Goal: Information Seeking & Learning: Learn about a topic

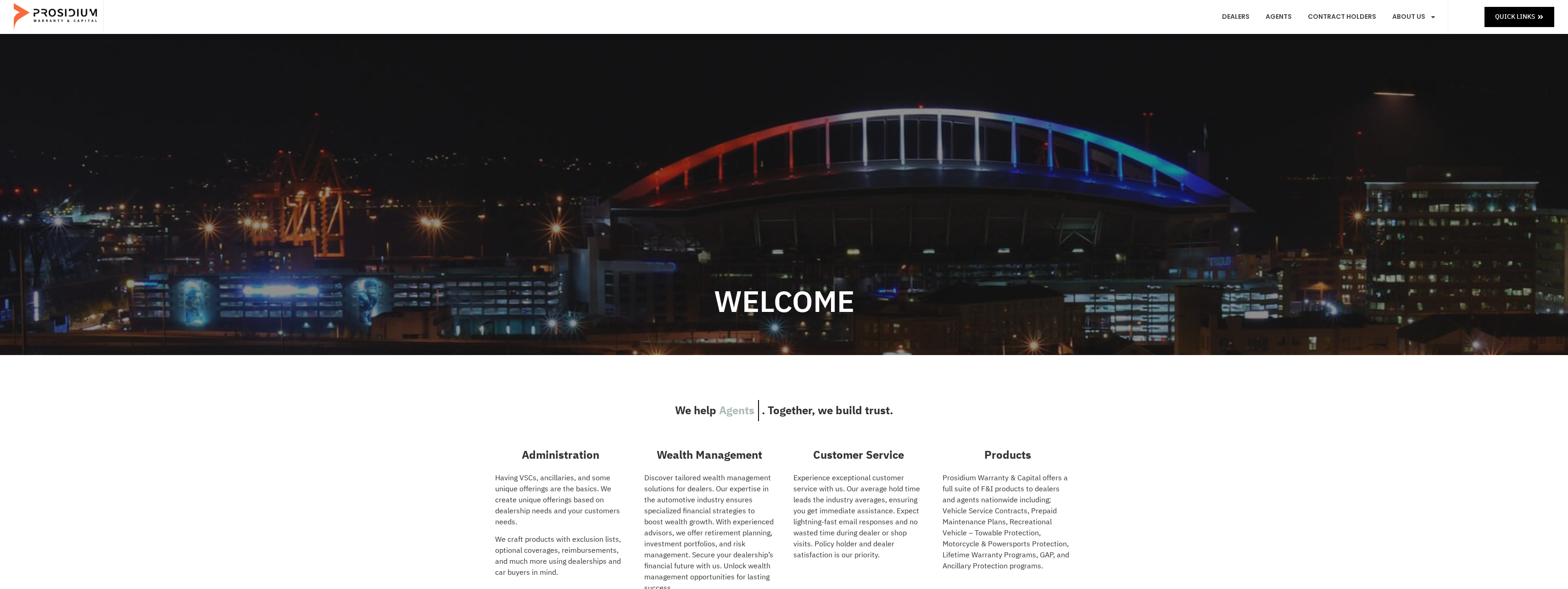
scroll to position [138, 0]
click at [1357, 18] on link "Contract Holders" at bounding box center [1342, 17] width 82 height 34
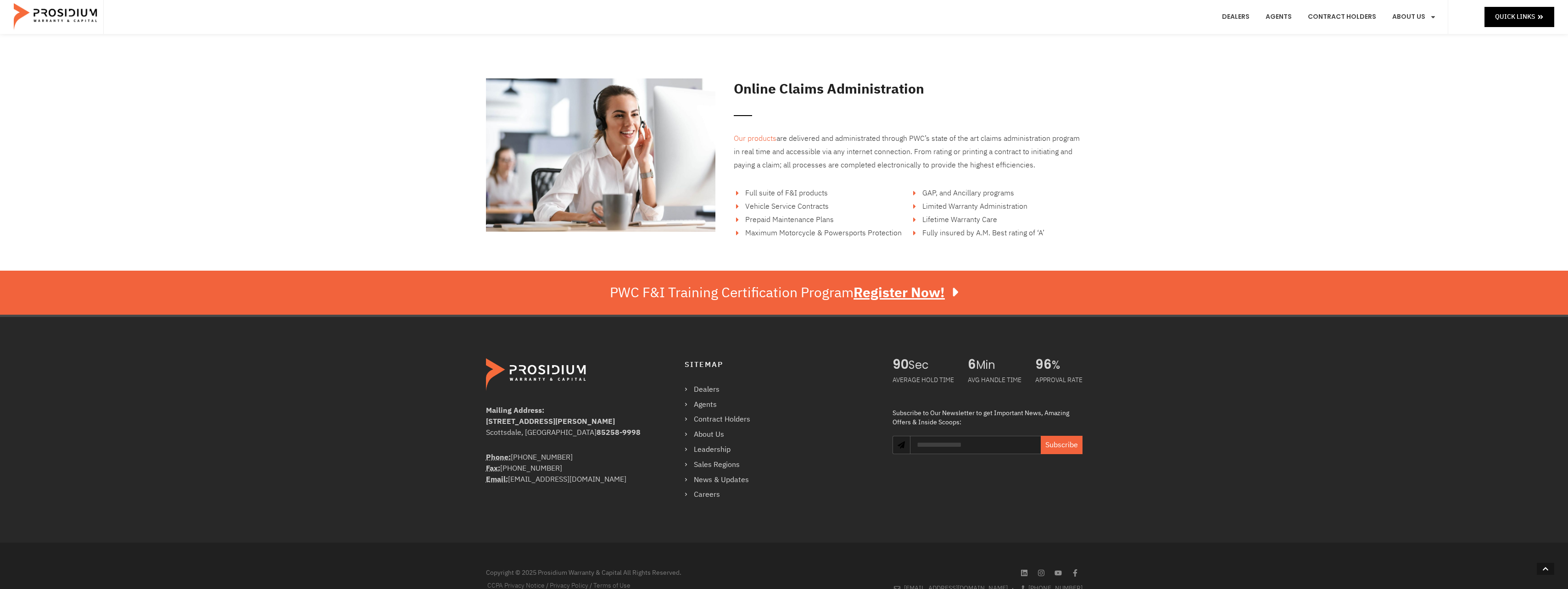
scroll to position [1514, 0]
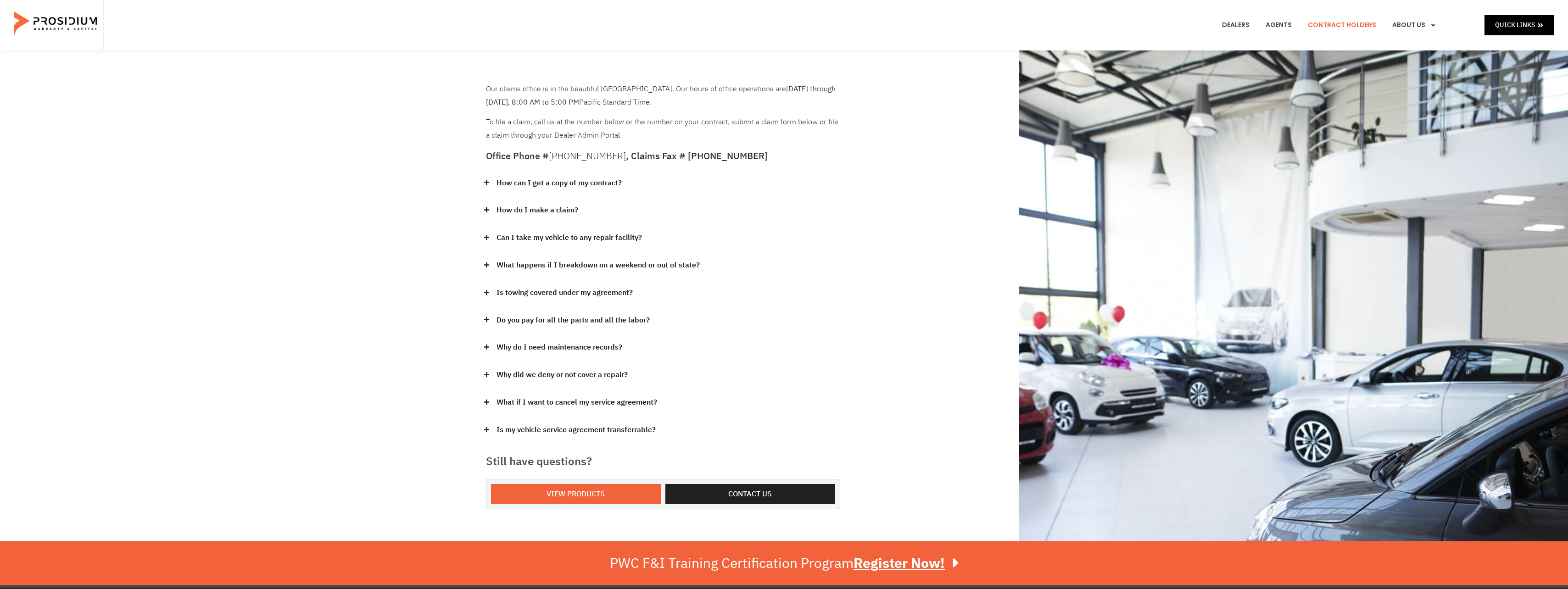
click at [487, 235] on icon at bounding box center [487, 237] width 6 height 6
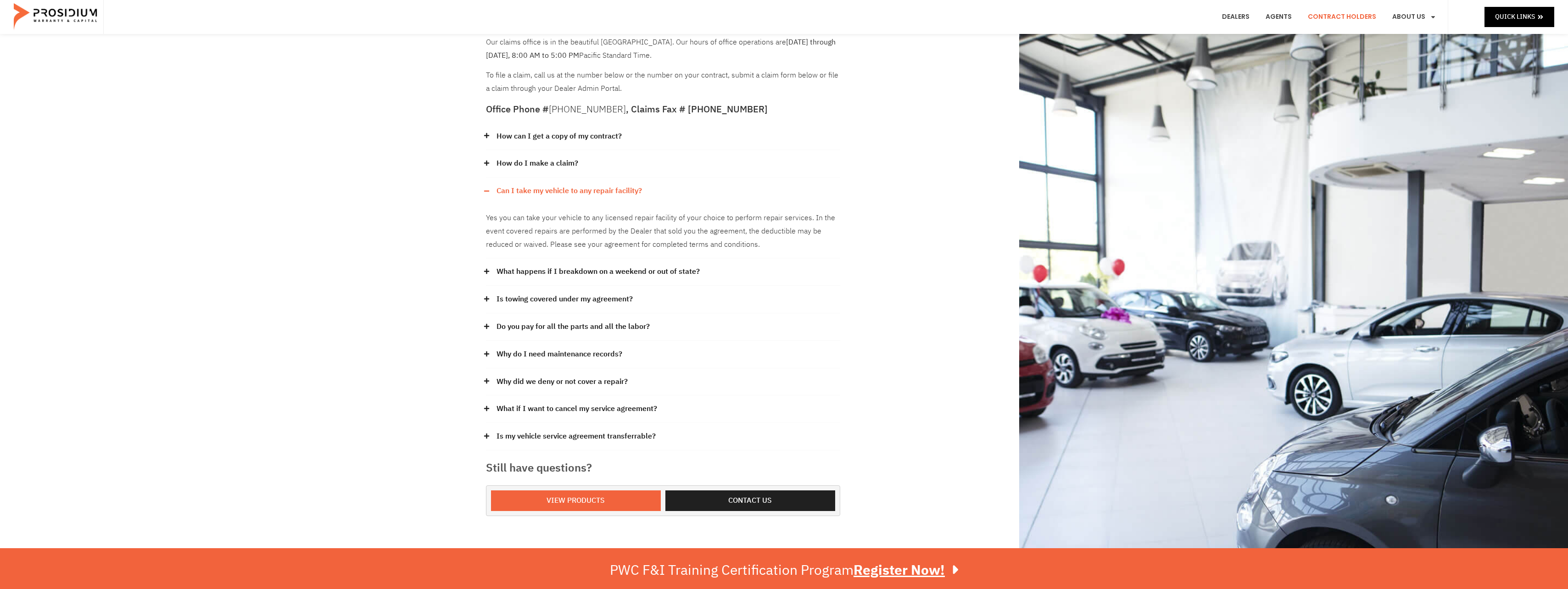
scroll to position [92, 0]
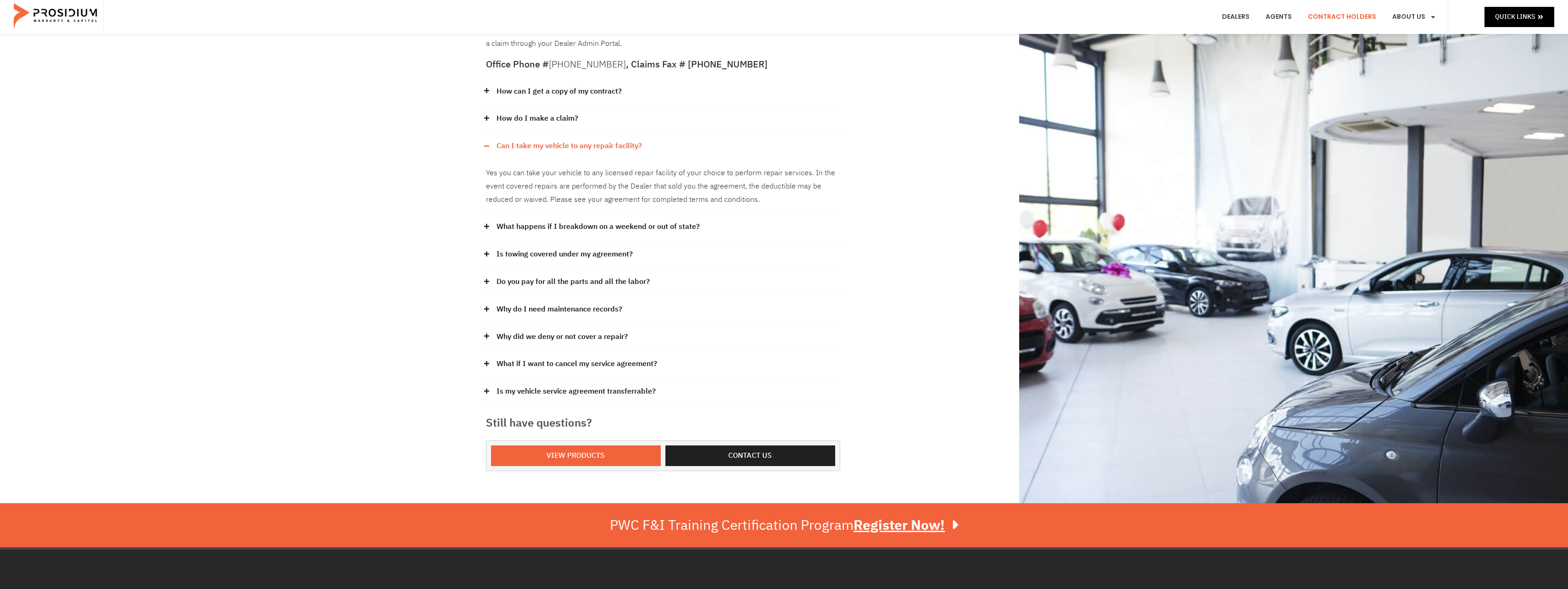
click at [486, 281] on icon at bounding box center [487, 282] width 6 height 6
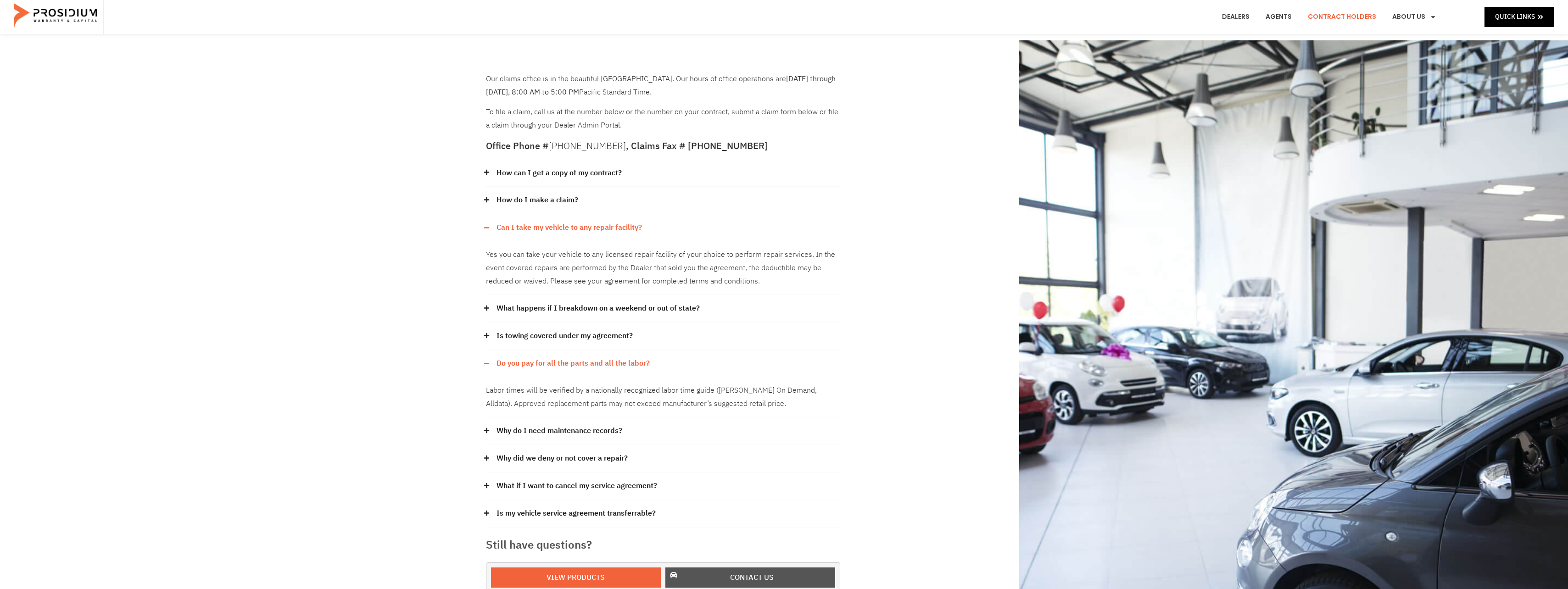
scroll to position [0, 0]
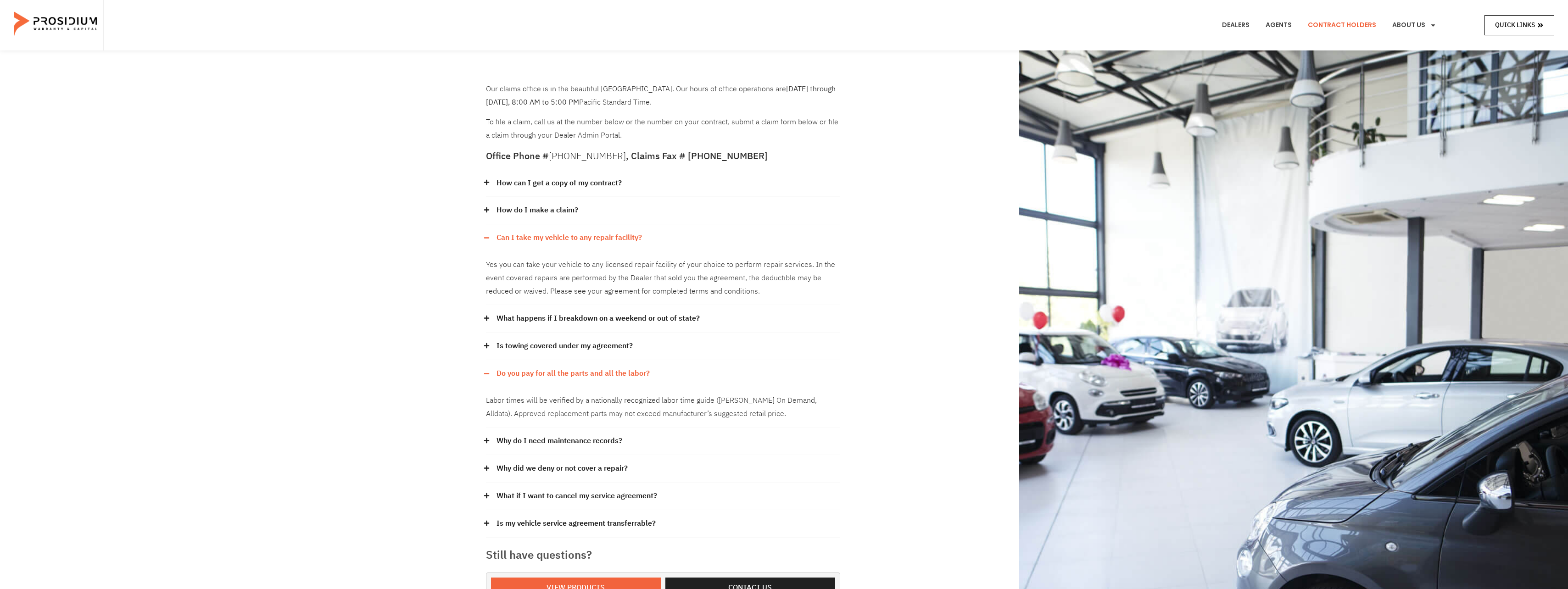
click at [1516, 26] on span "Quick Links" at bounding box center [1515, 25] width 40 height 12
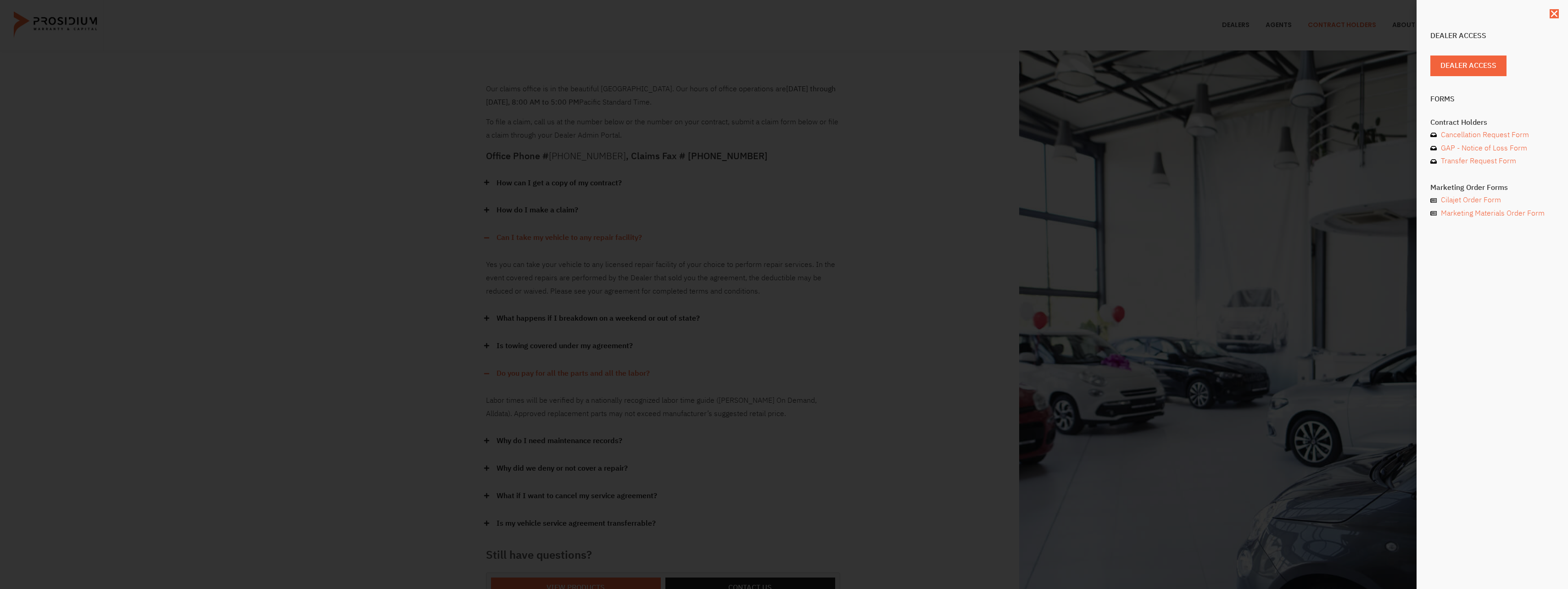
click at [1476, 282] on div "Dealer Access Dealer Access Forms Contract Holders Cancellation Request Form GA…" at bounding box center [1492, 294] width 152 height 589
click at [1553, 10] on icon "Close" at bounding box center [1554, 13] width 9 height 9
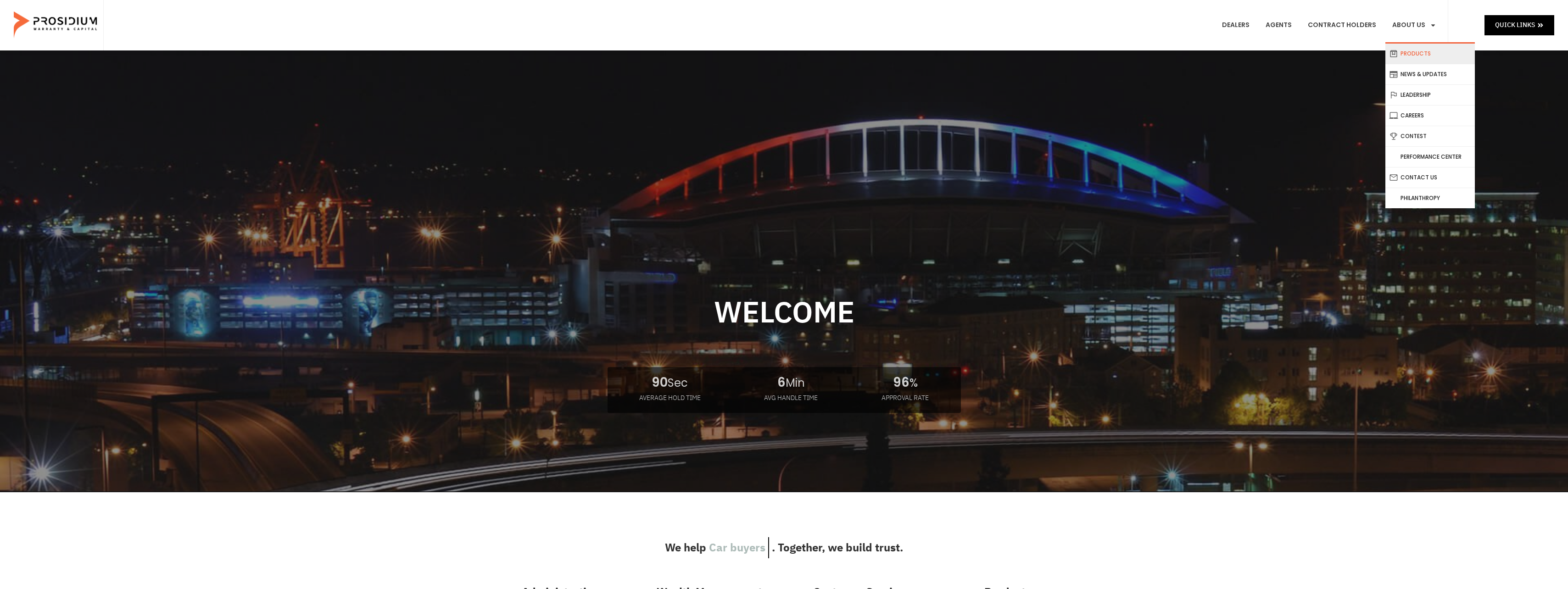
click at [1418, 55] on link "Products" at bounding box center [1430, 54] width 89 height 20
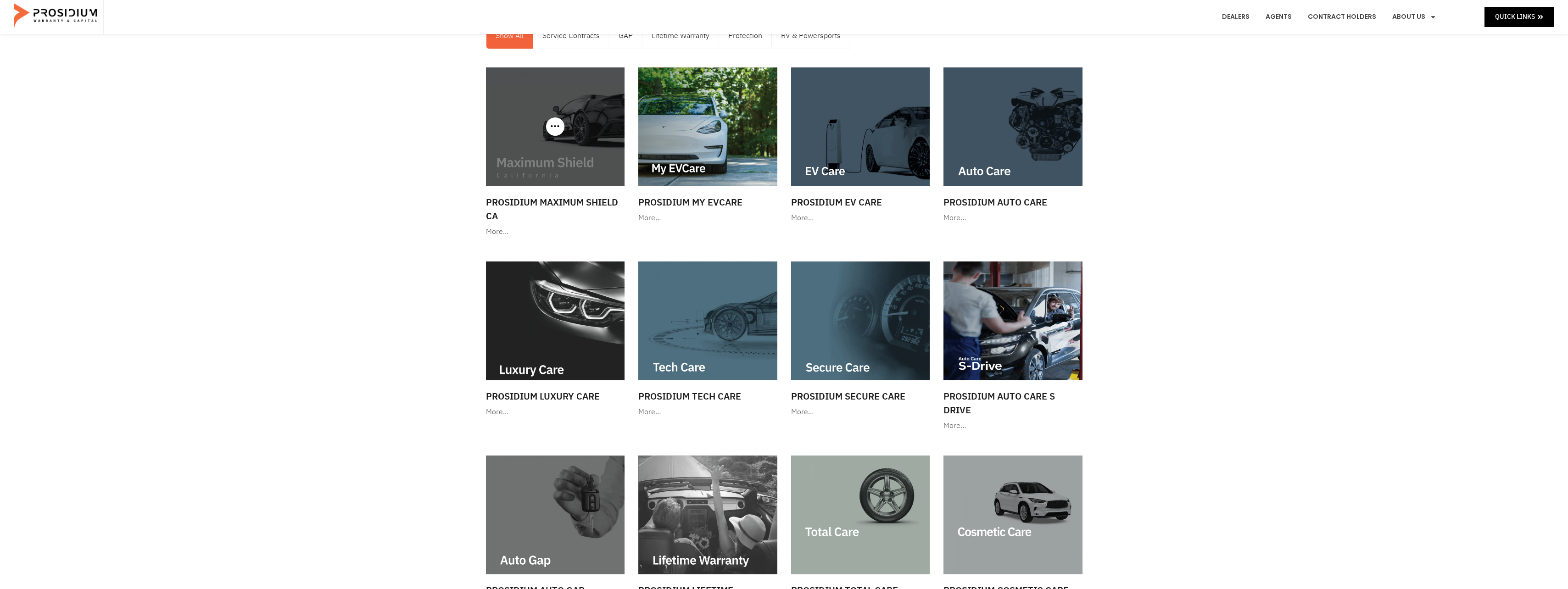
scroll to position [46, 0]
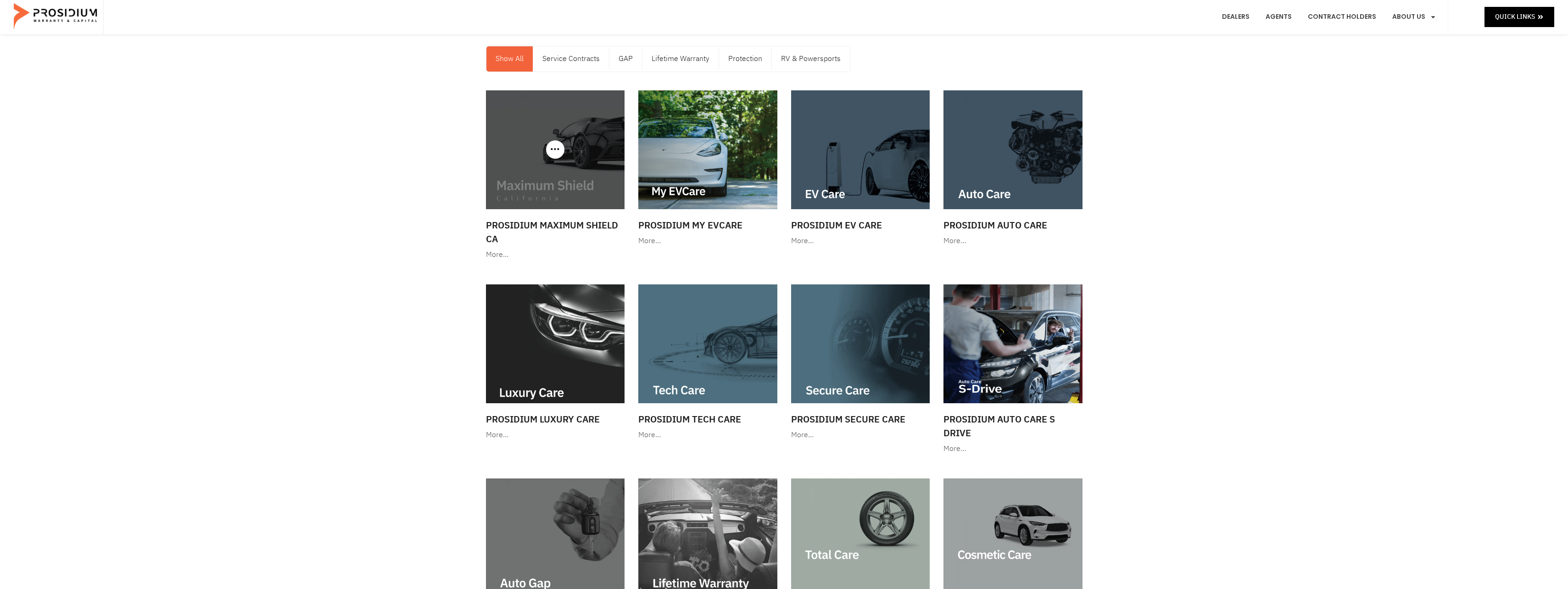
click at [498, 252] on div "More…" at bounding box center [555, 255] width 139 height 13
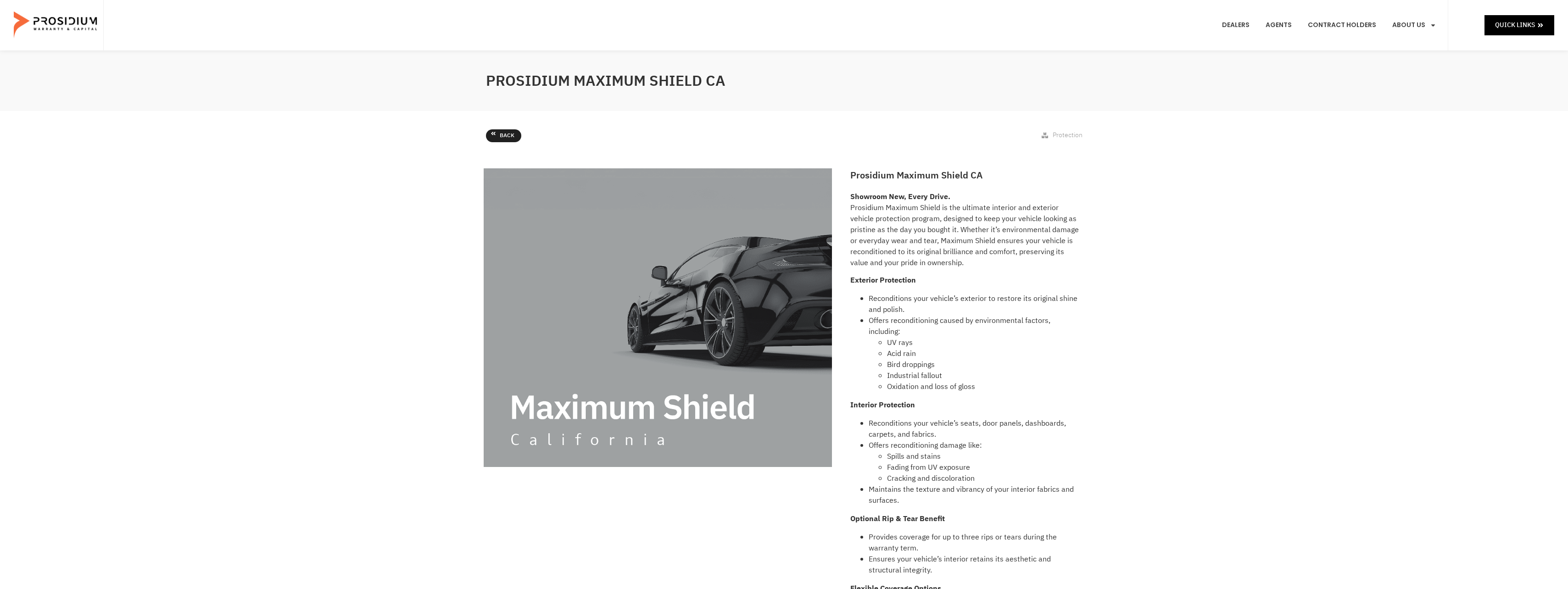
click at [494, 135] on icon at bounding box center [493, 133] width 5 height 5
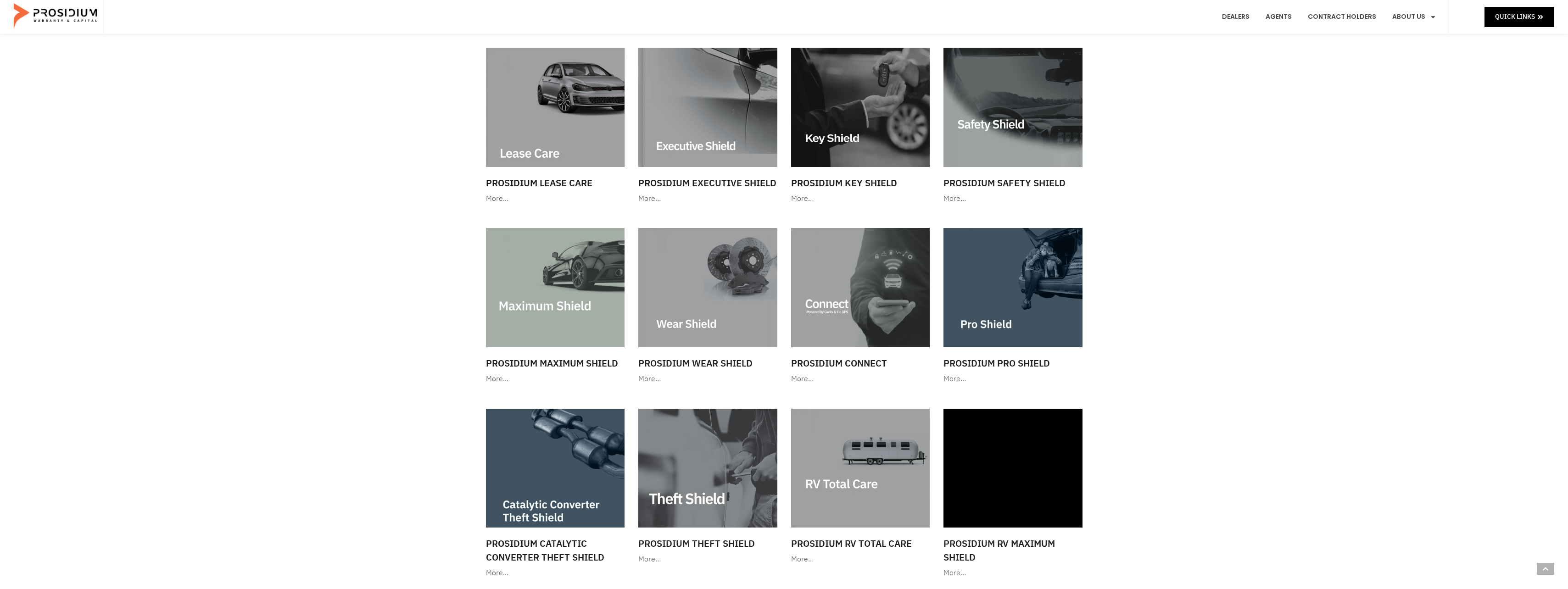
scroll to position [688, 0]
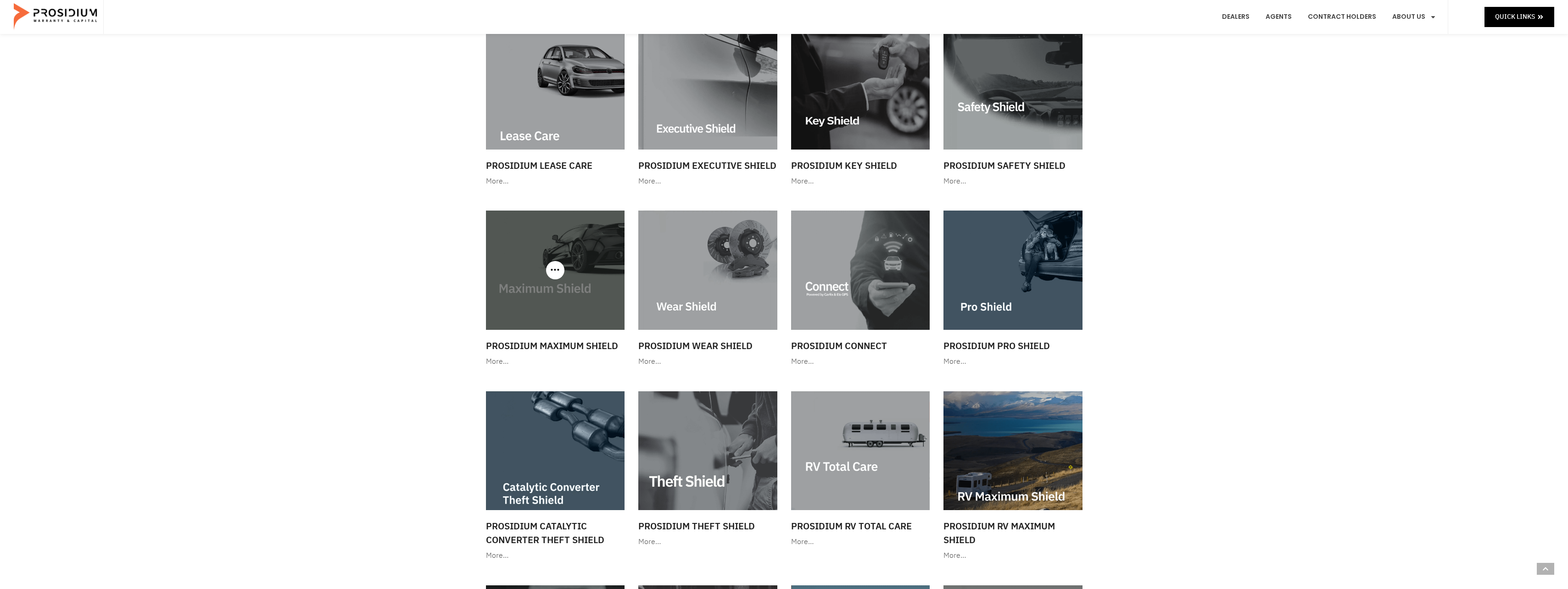
click at [499, 359] on div "More…" at bounding box center [555, 362] width 139 height 13
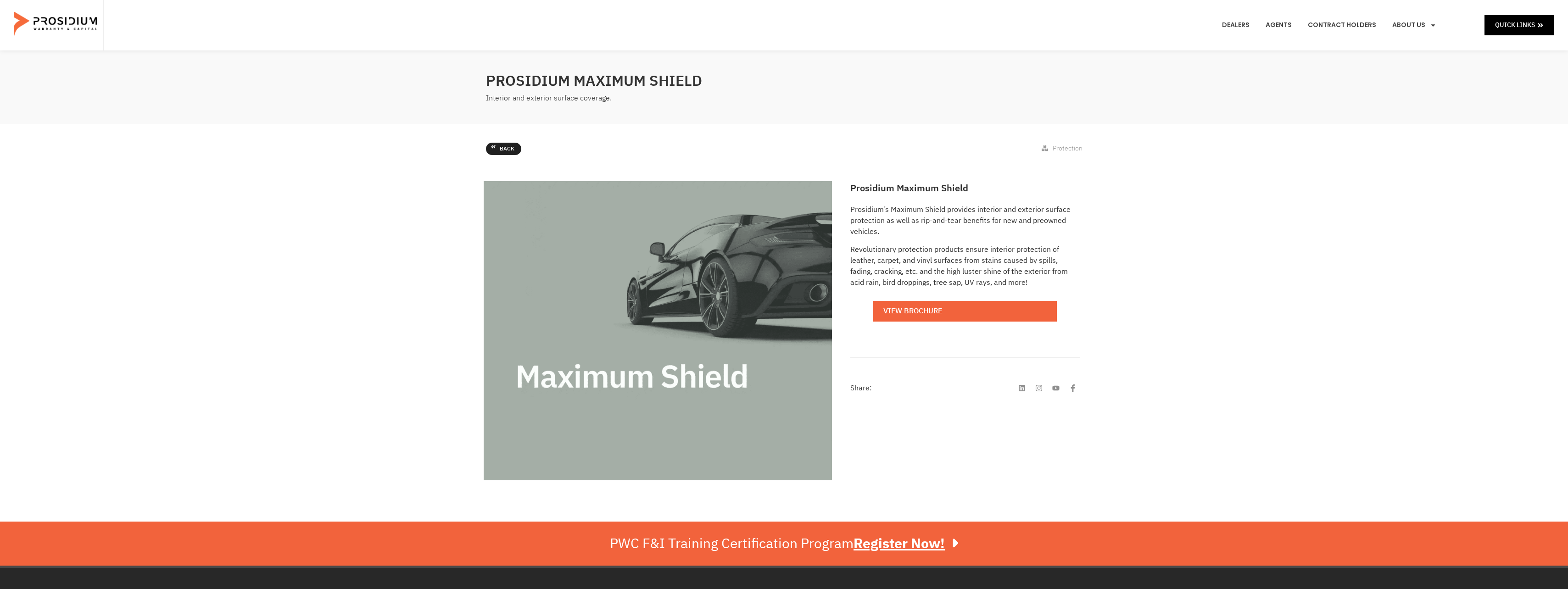
click at [488, 146] on link "Back" at bounding box center [503, 148] width 35 height 13
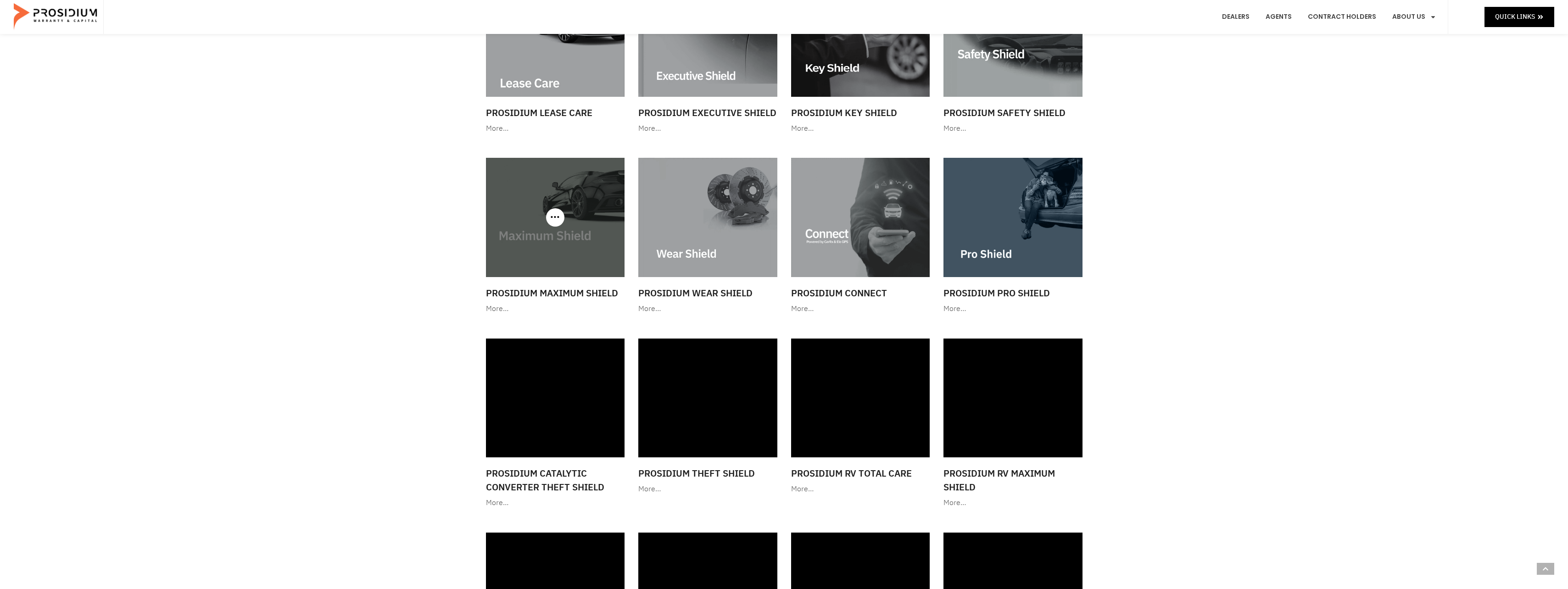
scroll to position [734, 0]
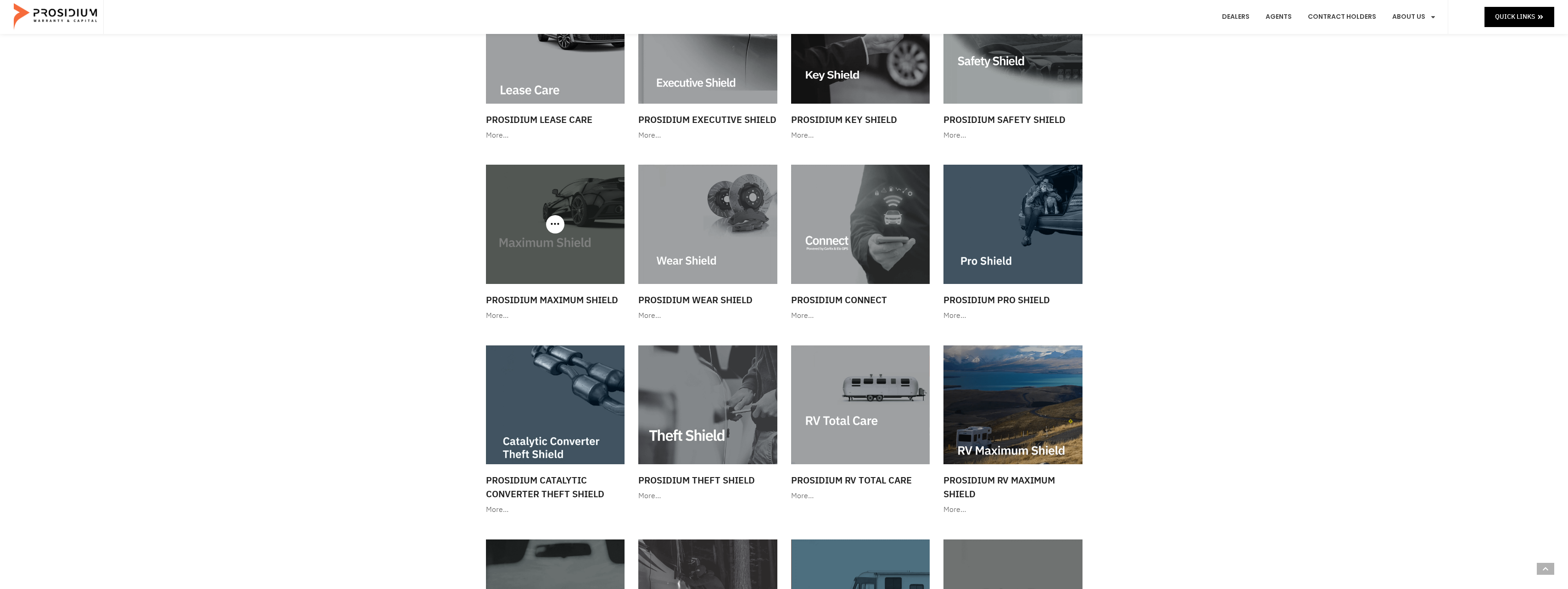
click at [499, 314] on div "More…" at bounding box center [555, 316] width 139 height 13
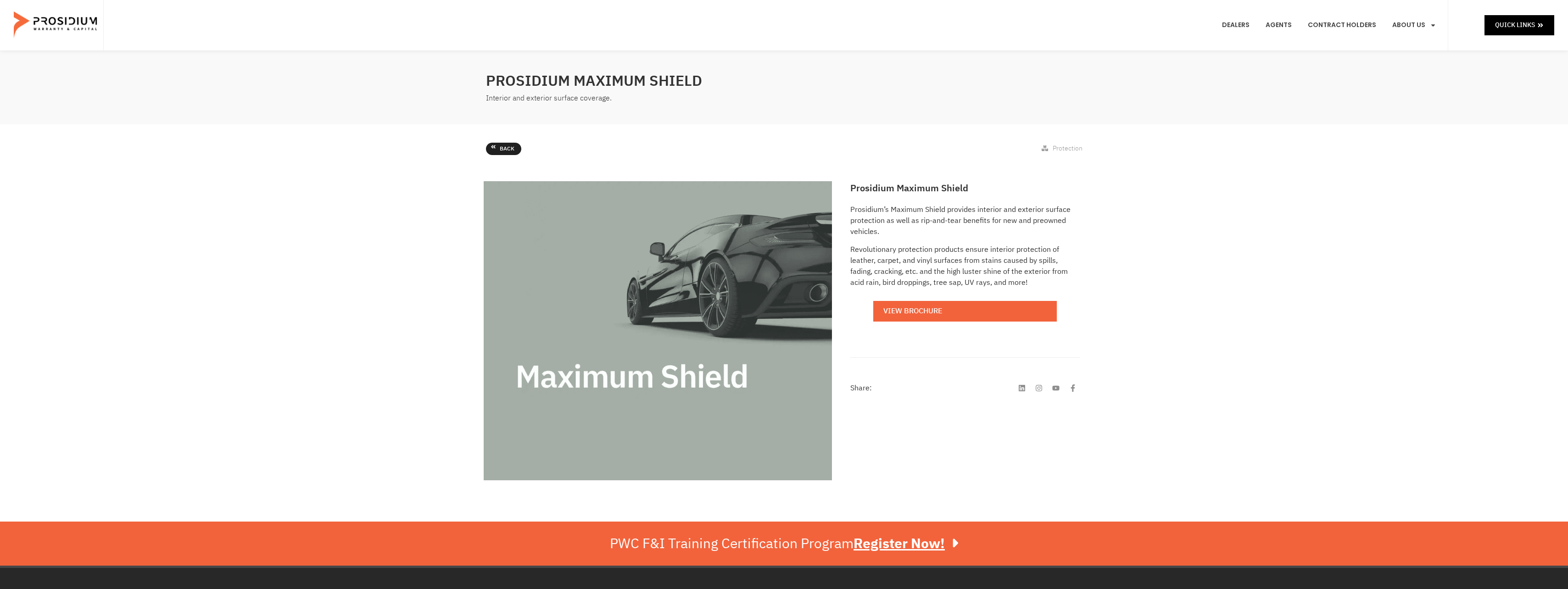
click at [496, 148] on link "Back" at bounding box center [503, 148] width 35 height 13
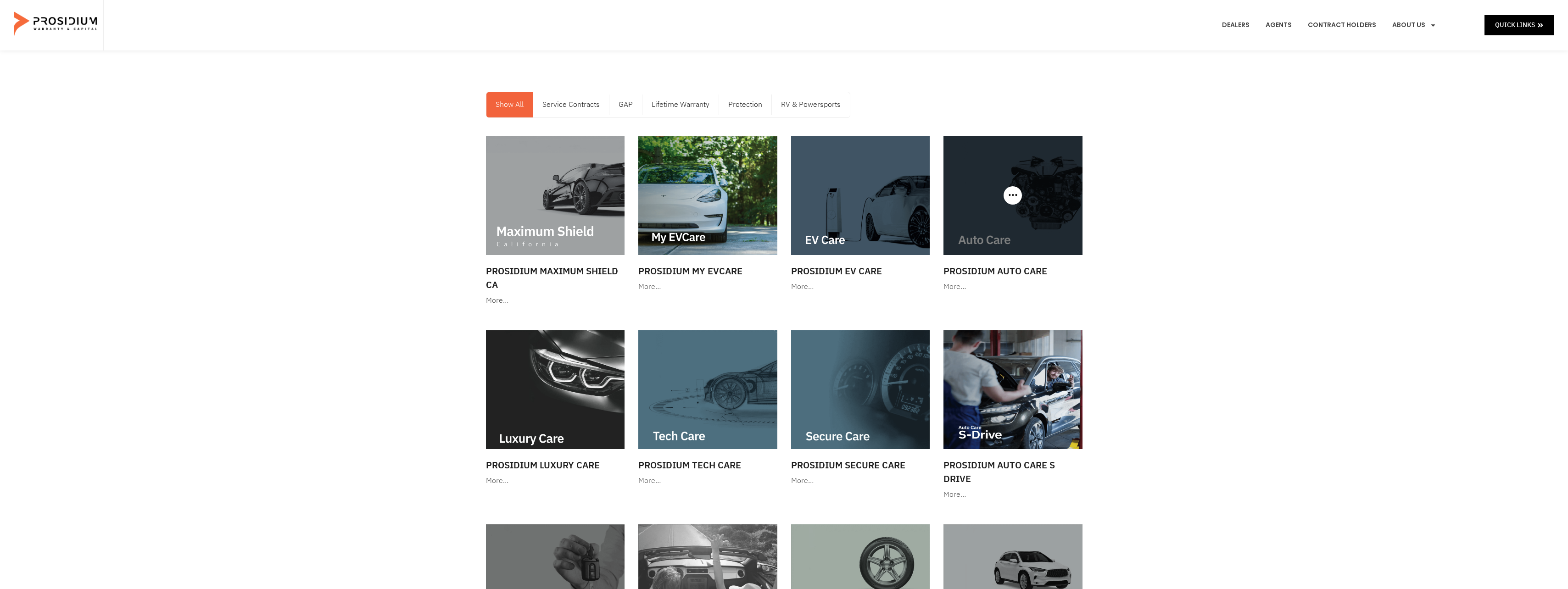
click at [957, 285] on div "More…" at bounding box center [1013, 287] width 139 height 13
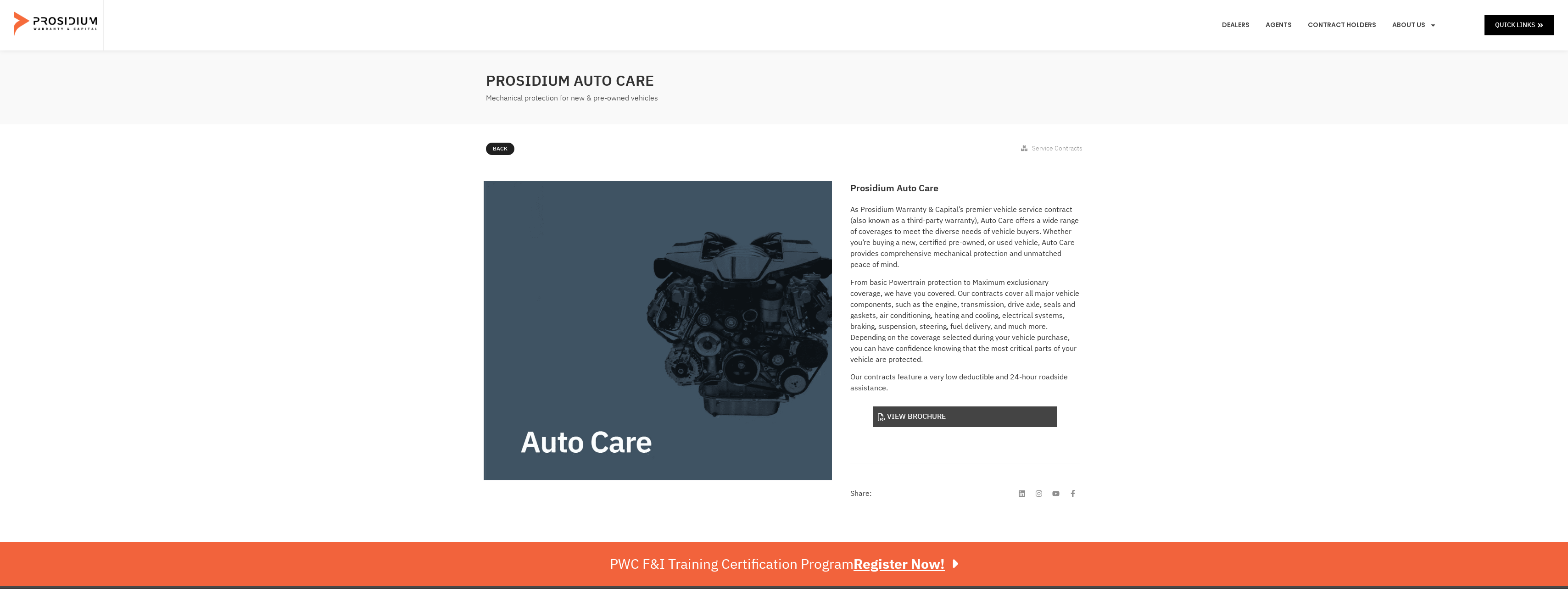
click at [928, 417] on link "View Brochure" at bounding box center [965, 417] width 184 height 21
